Goal: Task Accomplishment & Management: Complete application form

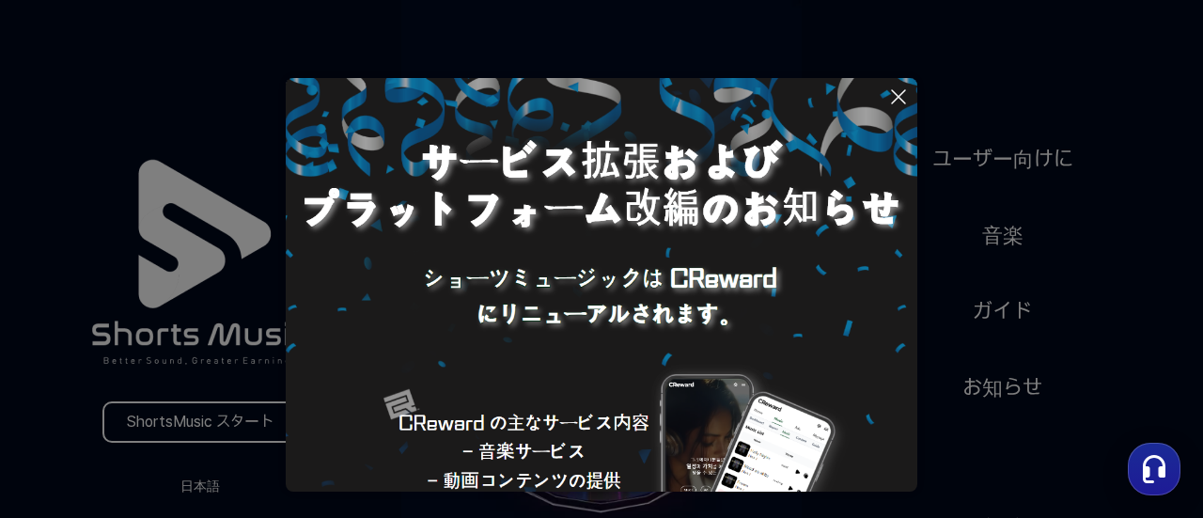
click at [977, 363] on button at bounding box center [601, 259] width 1203 height 518
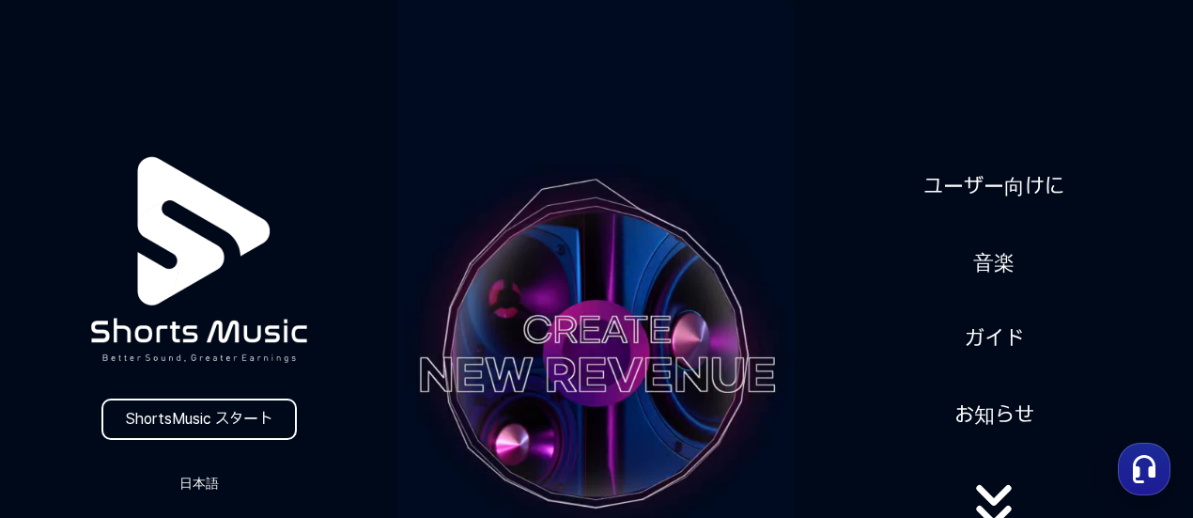
scroll to position [94, 0]
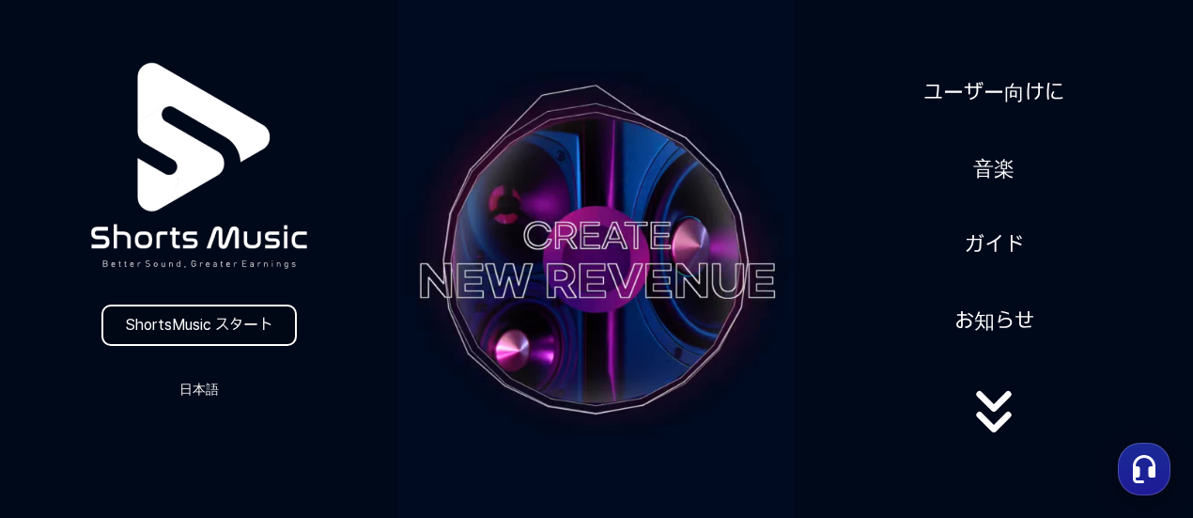
click at [240, 316] on link "ShortsMusic スタート" at bounding box center [198, 324] width 195 height 41
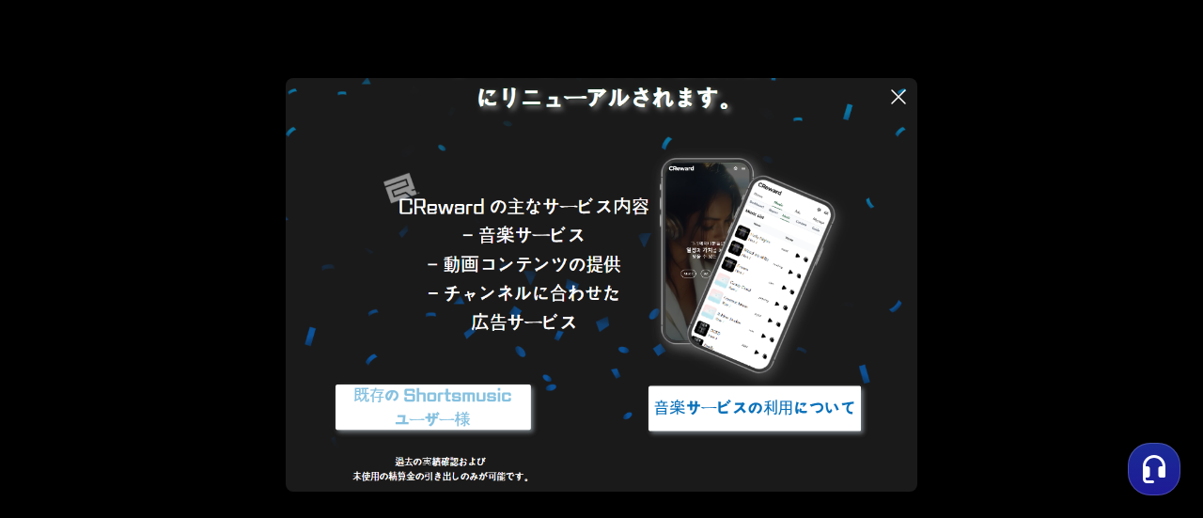
scroll to position [216, 0]
click at [904, 99] on icon at bounding box center [898, 97] width 23 height 23
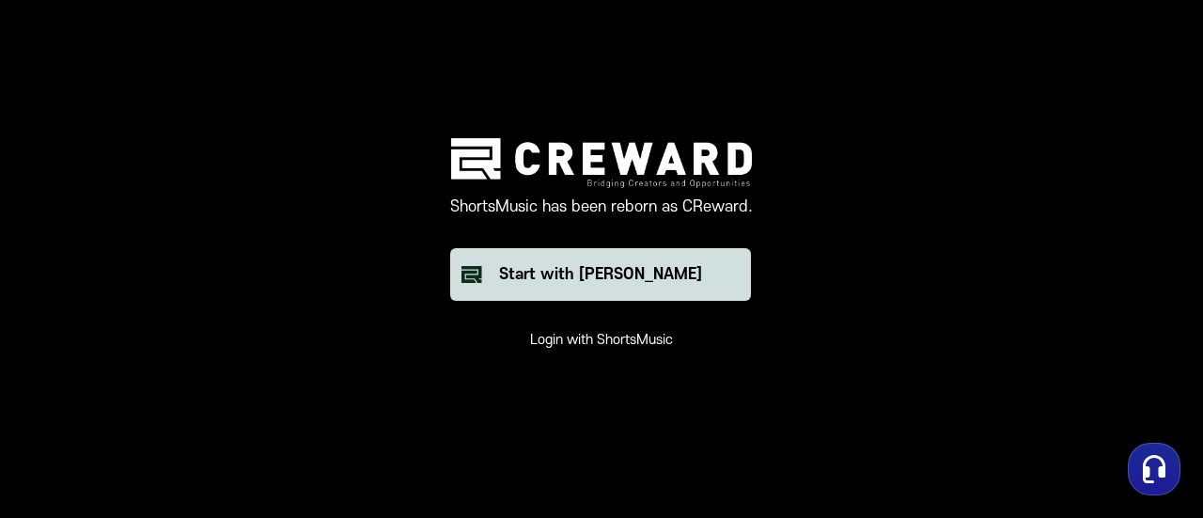
click at [578, 275] on div "Start with [PERSON_NAME]" at bounding box center [600, 274] width 203 height 23
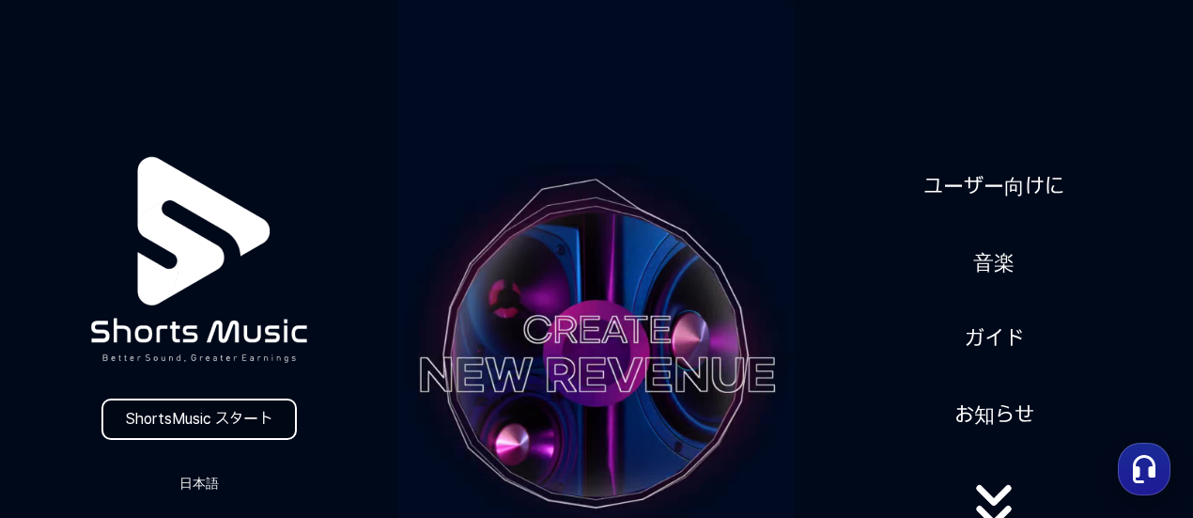
click at [184, 418] on link "ShortsMusic スタート" at bounding box center [198, 418] width 195 height 41
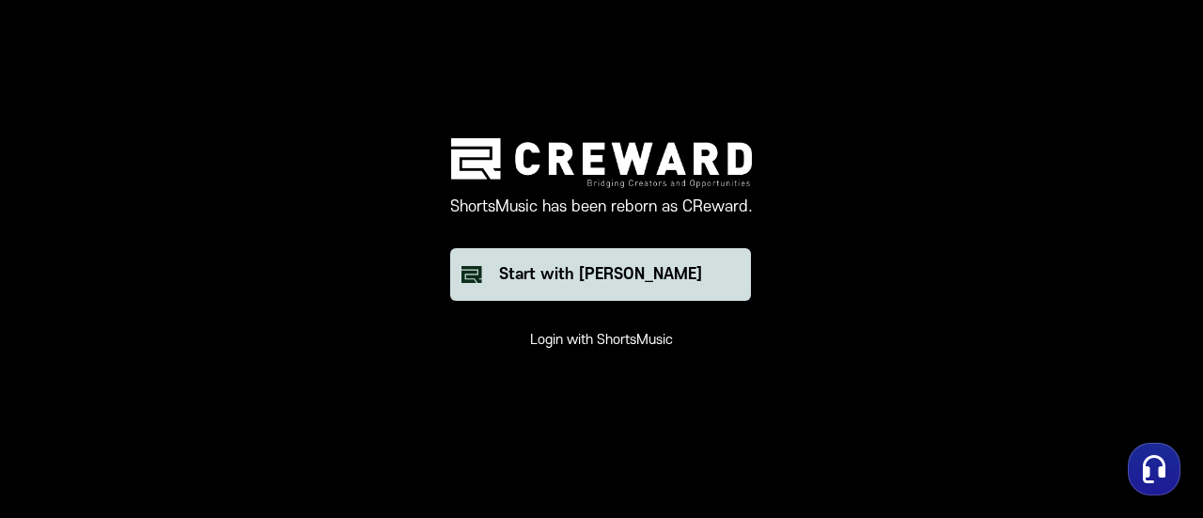
click at [554, 288] on button "Start with [PERSON_NAME]" at bounding box center [600, 274] width 301 height 53
